Goal: Information Seeking & Learning: Learn about a topic

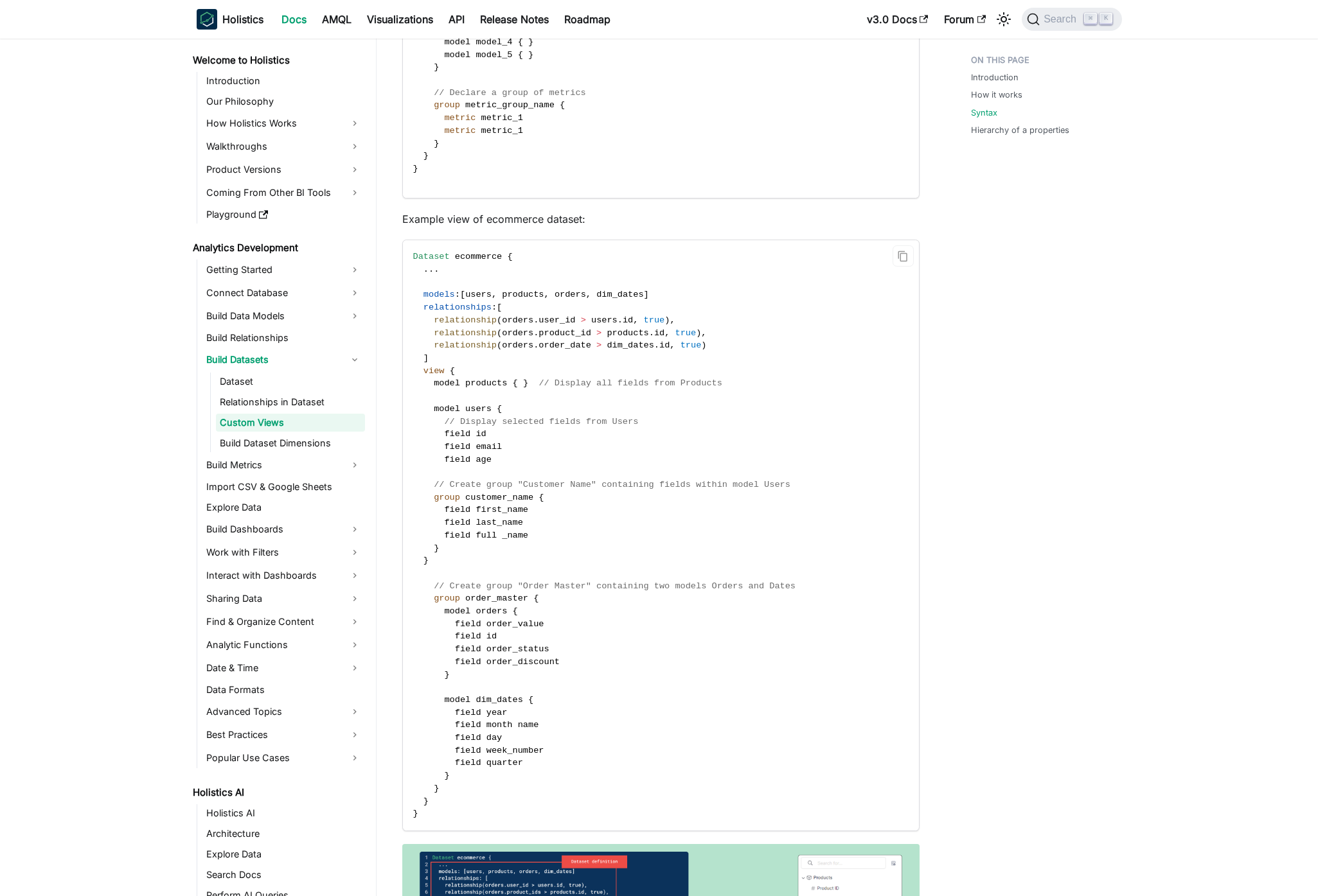
click at [858, 515] on code "Dataset ecommerce { . . . models : [ users , products , orders , dim_dates ] re…" at bounding box center [660, 535] width 514 height 590
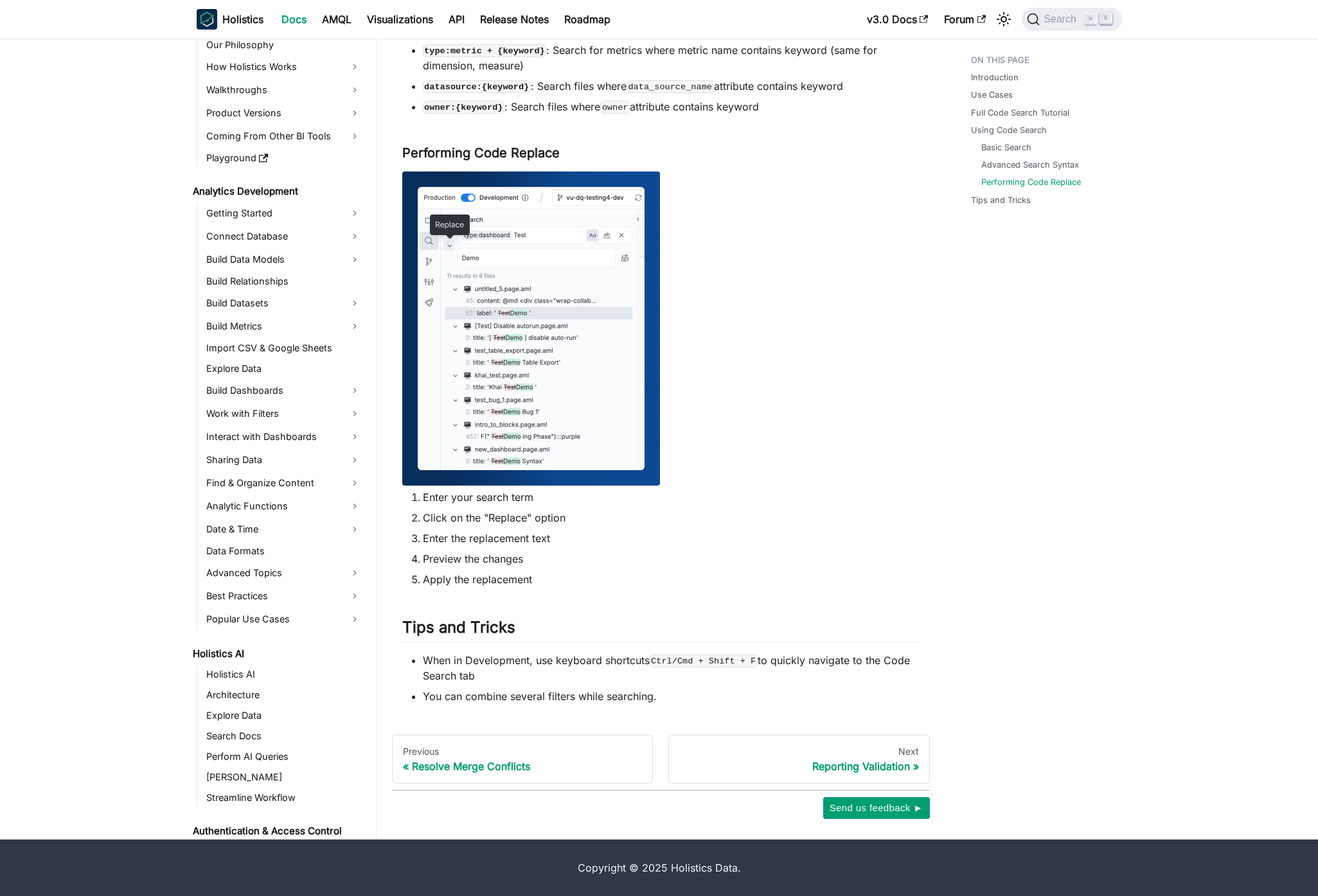
scroll to position [296, 0]
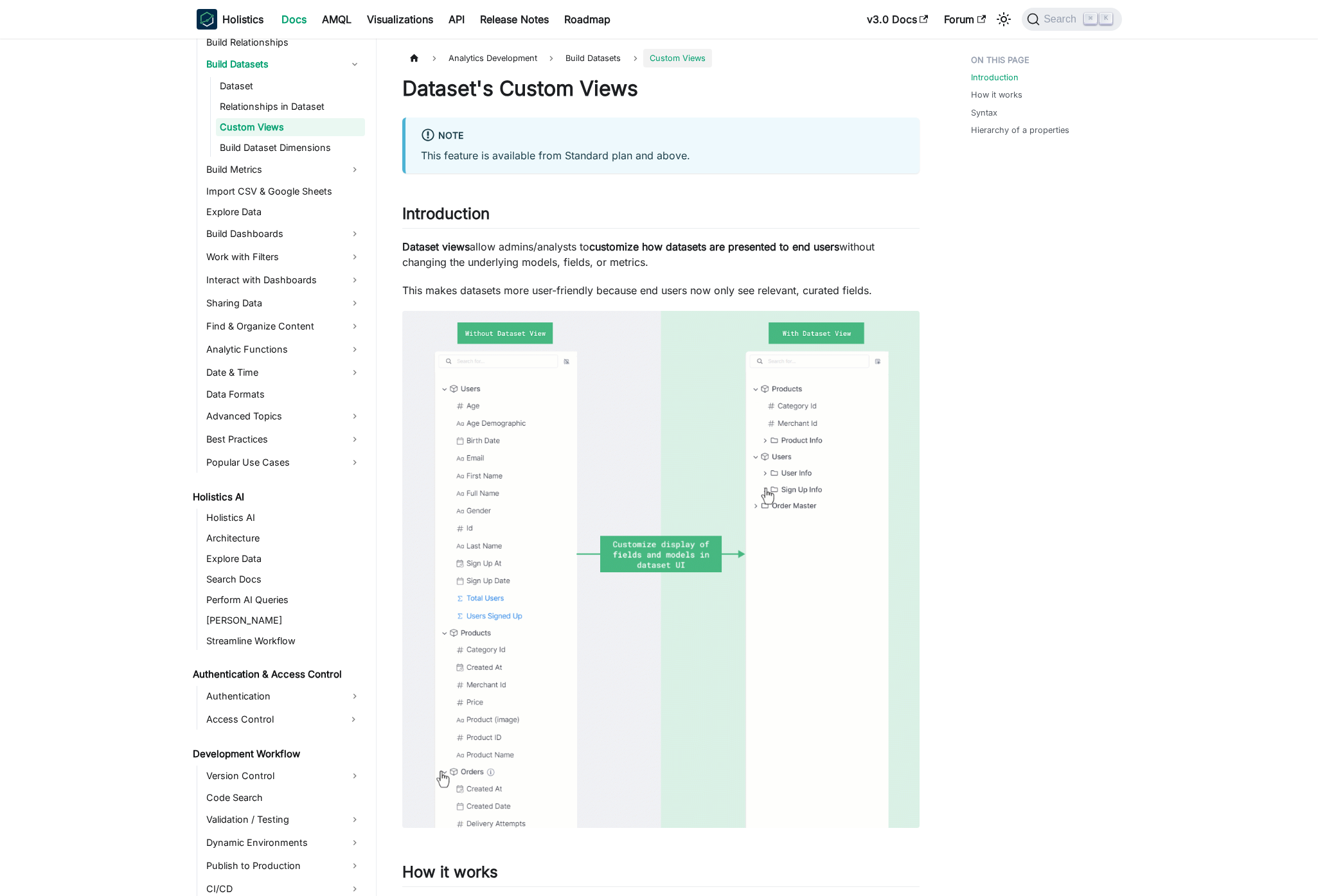
click at [521, 78] on h1 "Dataset's Custom Views" at bounding box center [661, 88] width 518 height 25
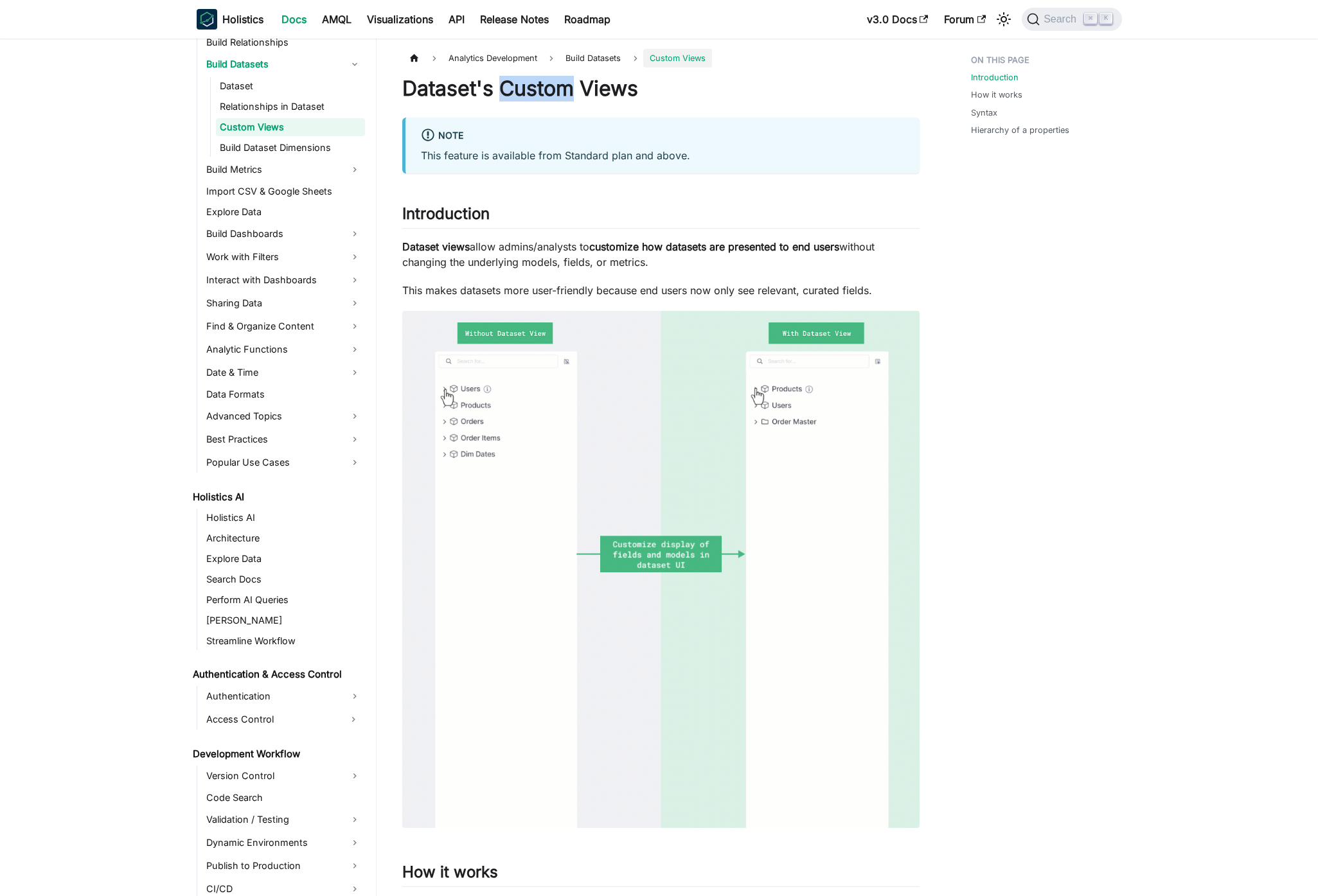
click at [521, 78] on h1 "Dataset's Custom Views" at bounding box center [661, 88] width 518 height 25
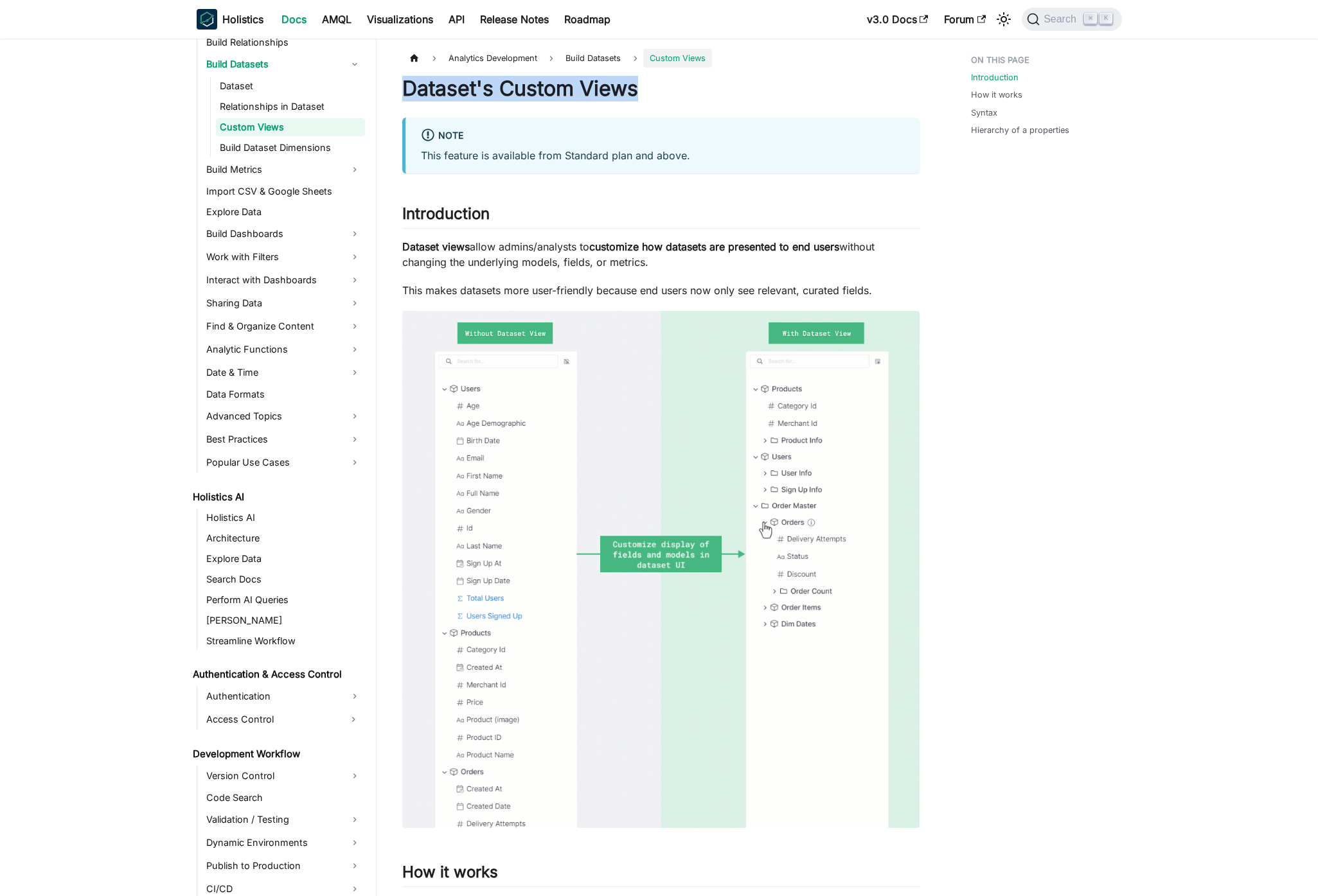
click at [521, 78] on h1 "Dataset's Custom Views" at bounding box center [661, 88] width 518 height 25
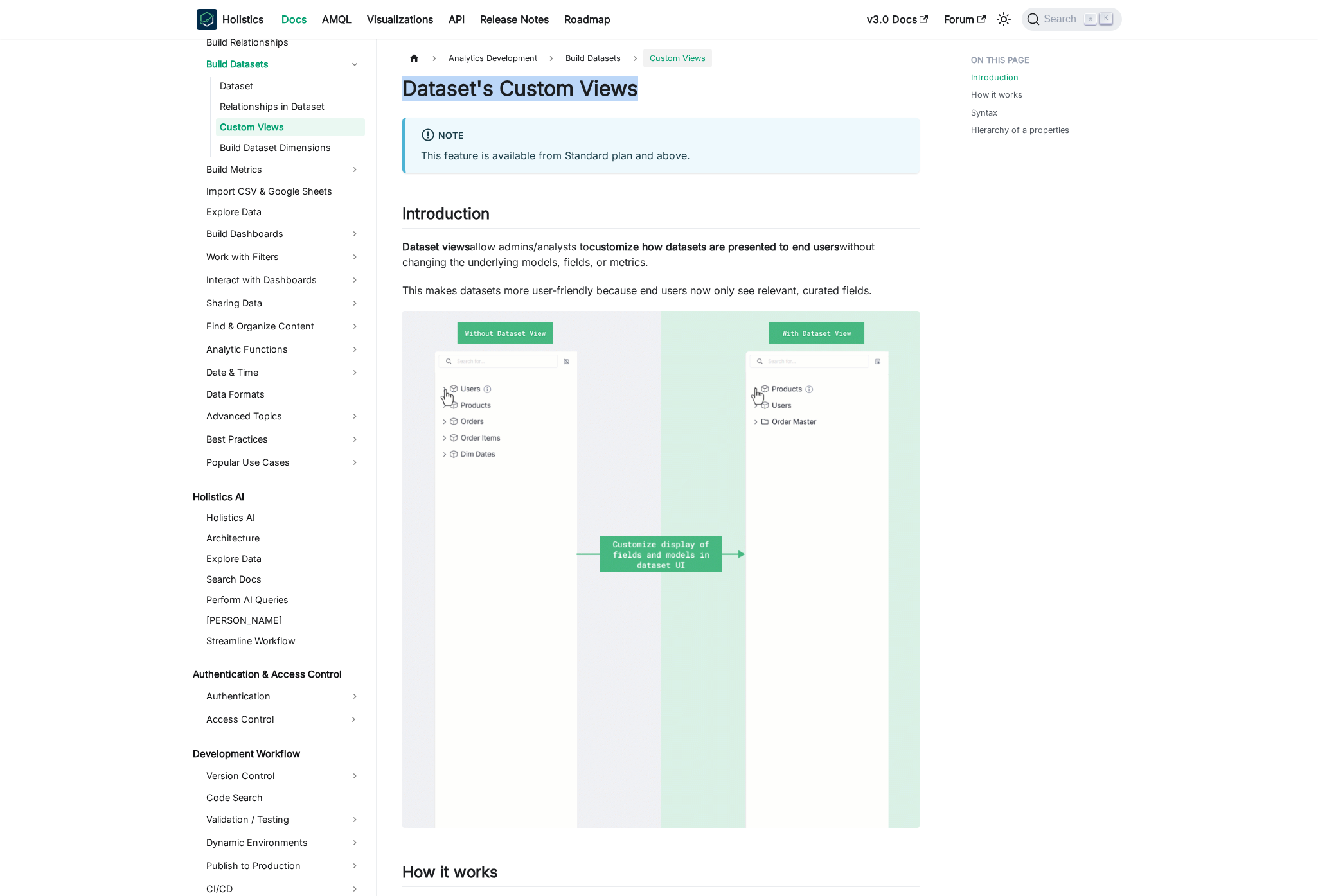
copy h1 "Dataset's Custom Views"
